Goal: Information Seeking & Learning: Learn about a topic

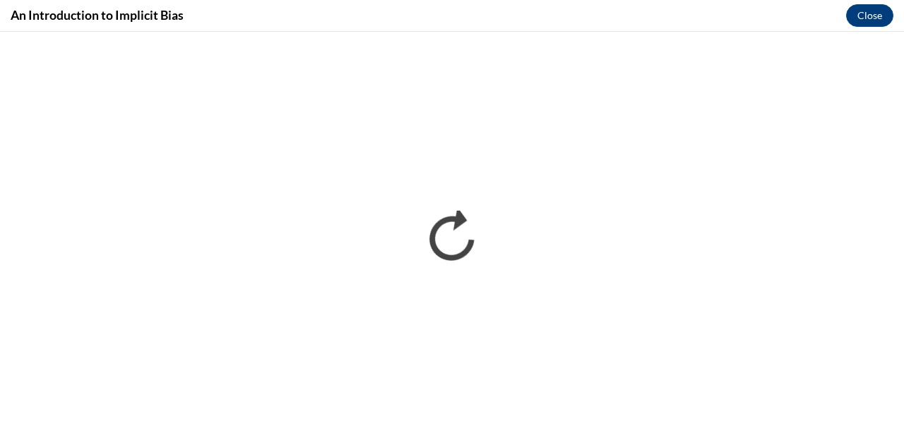
click at [386, 16] on div "An Introduction to Implicit Bias Close" at bounding box center [452, 16] width 904 height 32
